Goal: Find contact information: Find contact information

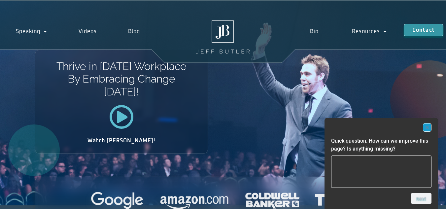
click at [427, 129] on rect "Hide survey" at bounding box center [427, 127] width 8 height 8
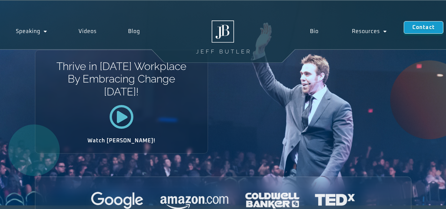
click at [432, 30] on span "Contact" at bounding box center [423, 27] width 22 height 5
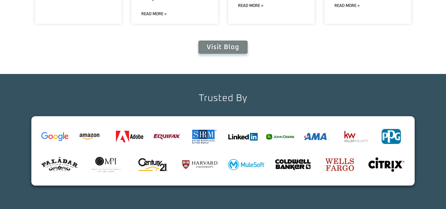
scroll to position [2432, 0]
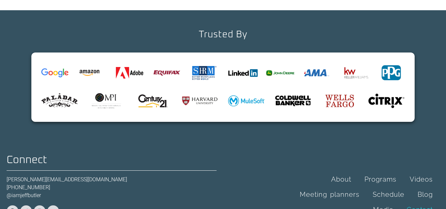
click at [420, 202] on link "Contact" at bounding box center [419, 209] width 39 height 15
